Goal: Navigation & Orientation: Find specific page/section

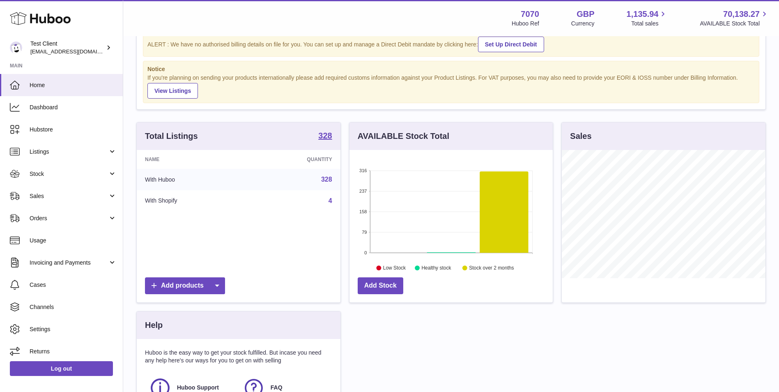
scroll to position [37, 0]
click at [493, 212] on icon at bounding box center [504, 212] width 49 height 81
click at [507, 246] on icon at bounding box center [504, 212] width 49 height 81
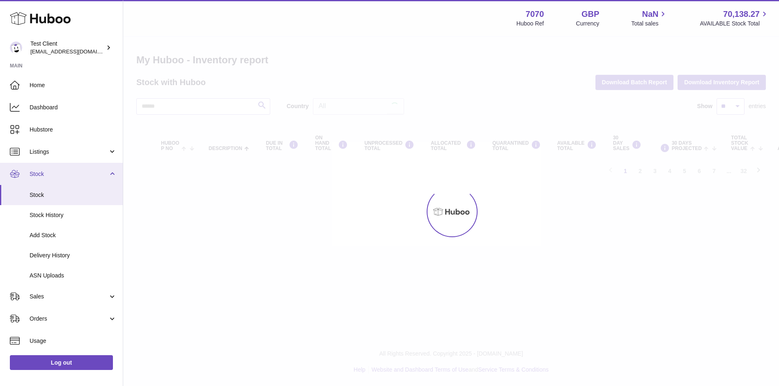
drag, startPoint x: 0, startPoint y: 0, endPoint x: 40, endPoint y: 165, distance: 169.9
click at [40, 165] on link "Stock" at bounding box center [61, 174] width 123 height 22
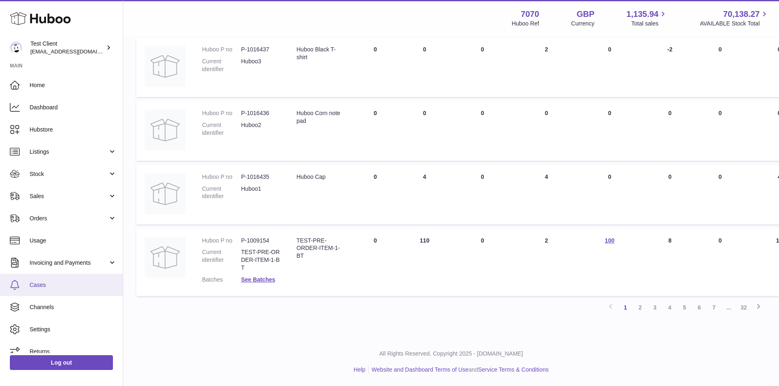
scroll to position [3, 0]
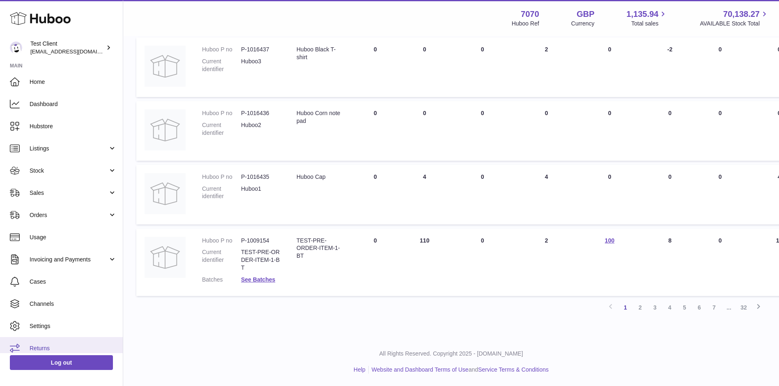
click at [46, 340] on link "Returns" at bounding box center [61, 348] width 123 height 22
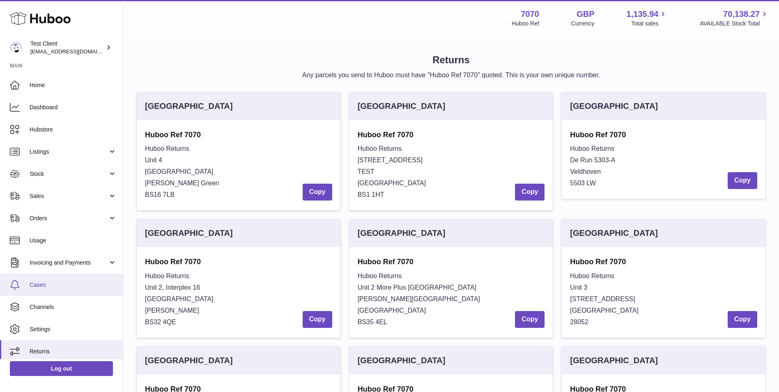
click at [53, 278] on link "Cases" at bounding box center [61, 285] width 123 height 22
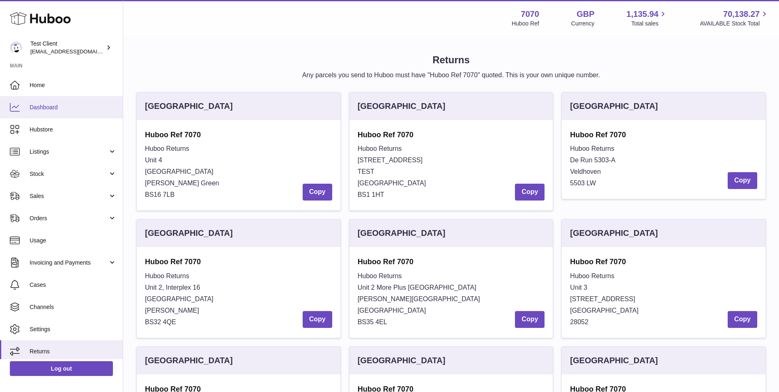
click at [68, 105] on span "Dashboard" at bounding box center [73, 108] width 87 height 8
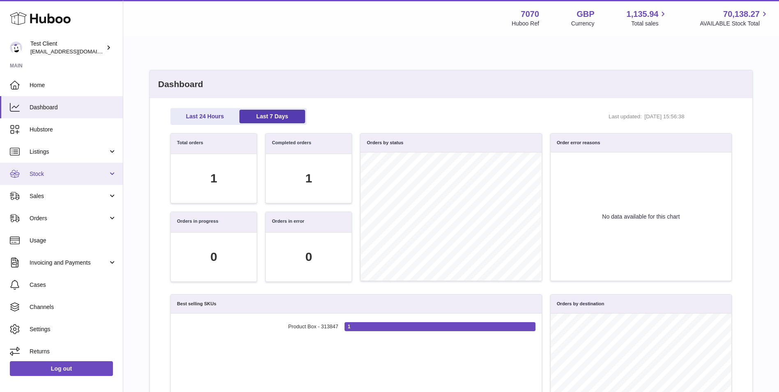
click at [57, 175] on span "Stock" at bounding box center [69, 174] width 78 height 8
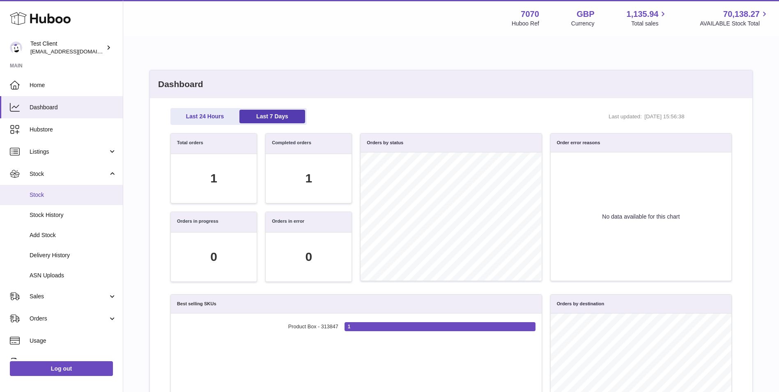
click at [69, 196] on span "Stock" at bounding box center [73, 195] width 87 height 8
click at [50, 194] on span "Stock" at bounding box center [73, 195] width 87 height 8
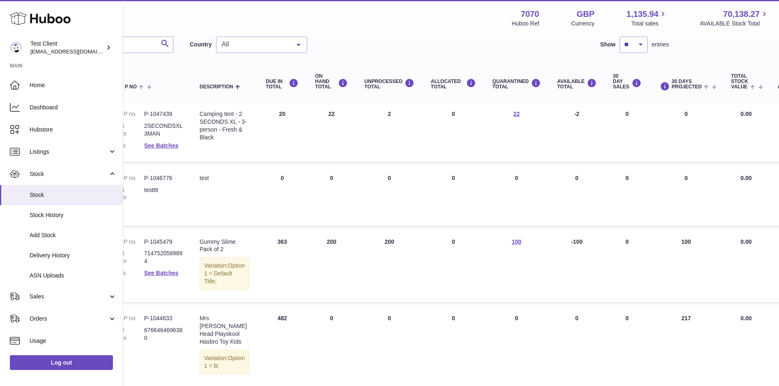
scroll to position [62, 106]
